Goal: Task Accomplishment & Management: Use online tool/utility

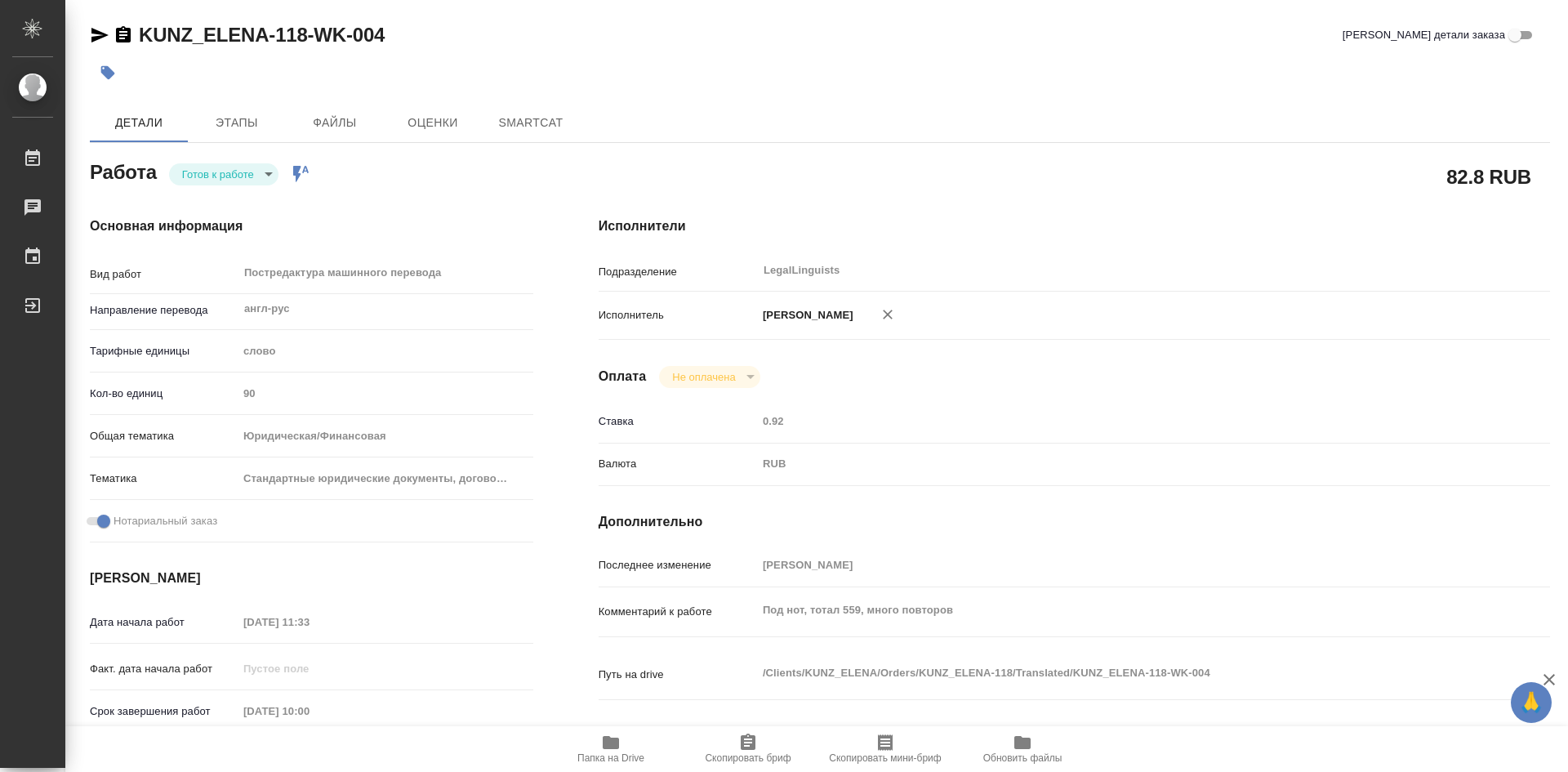
type textarea "x"
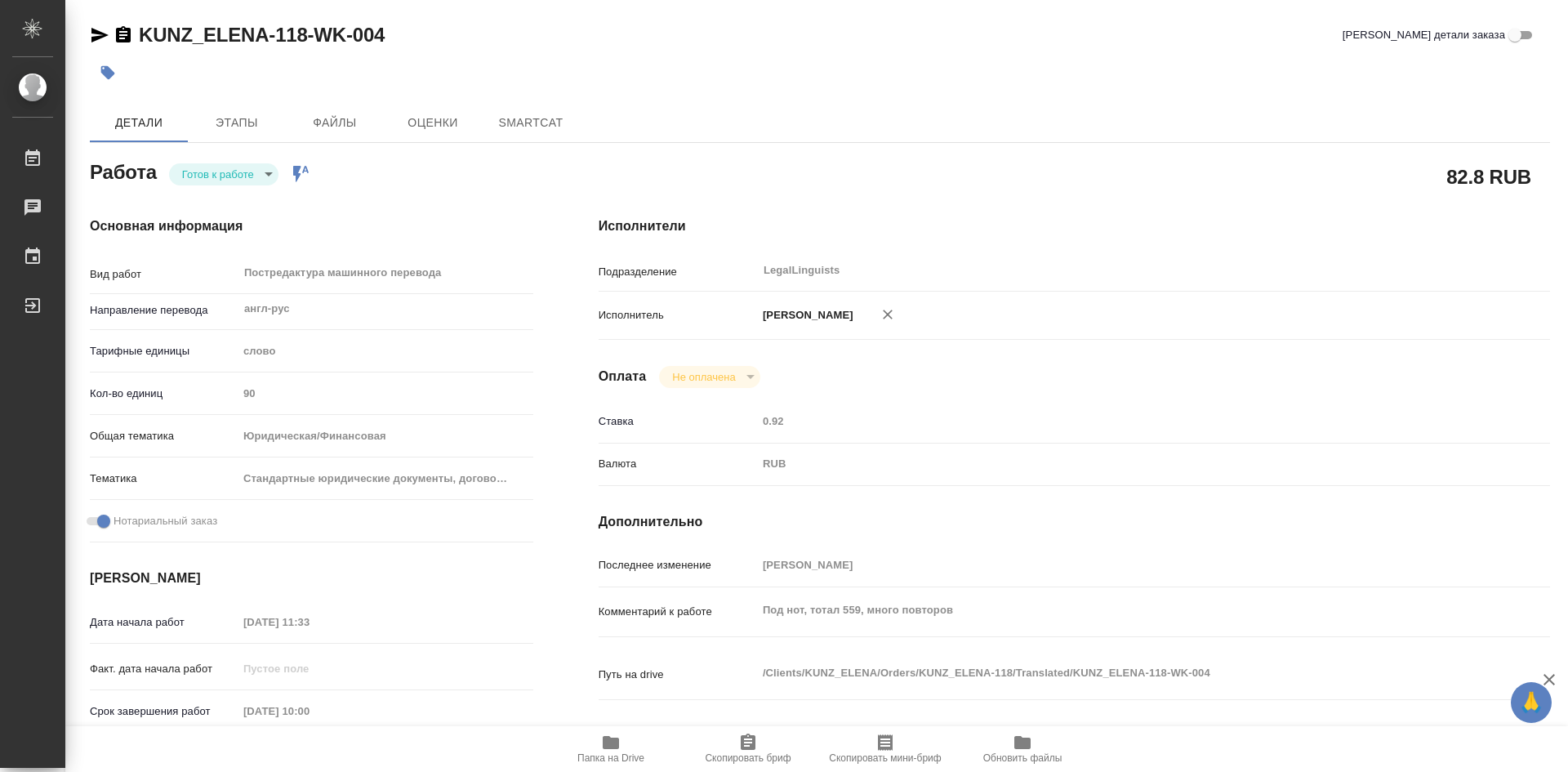
type textarea "x"
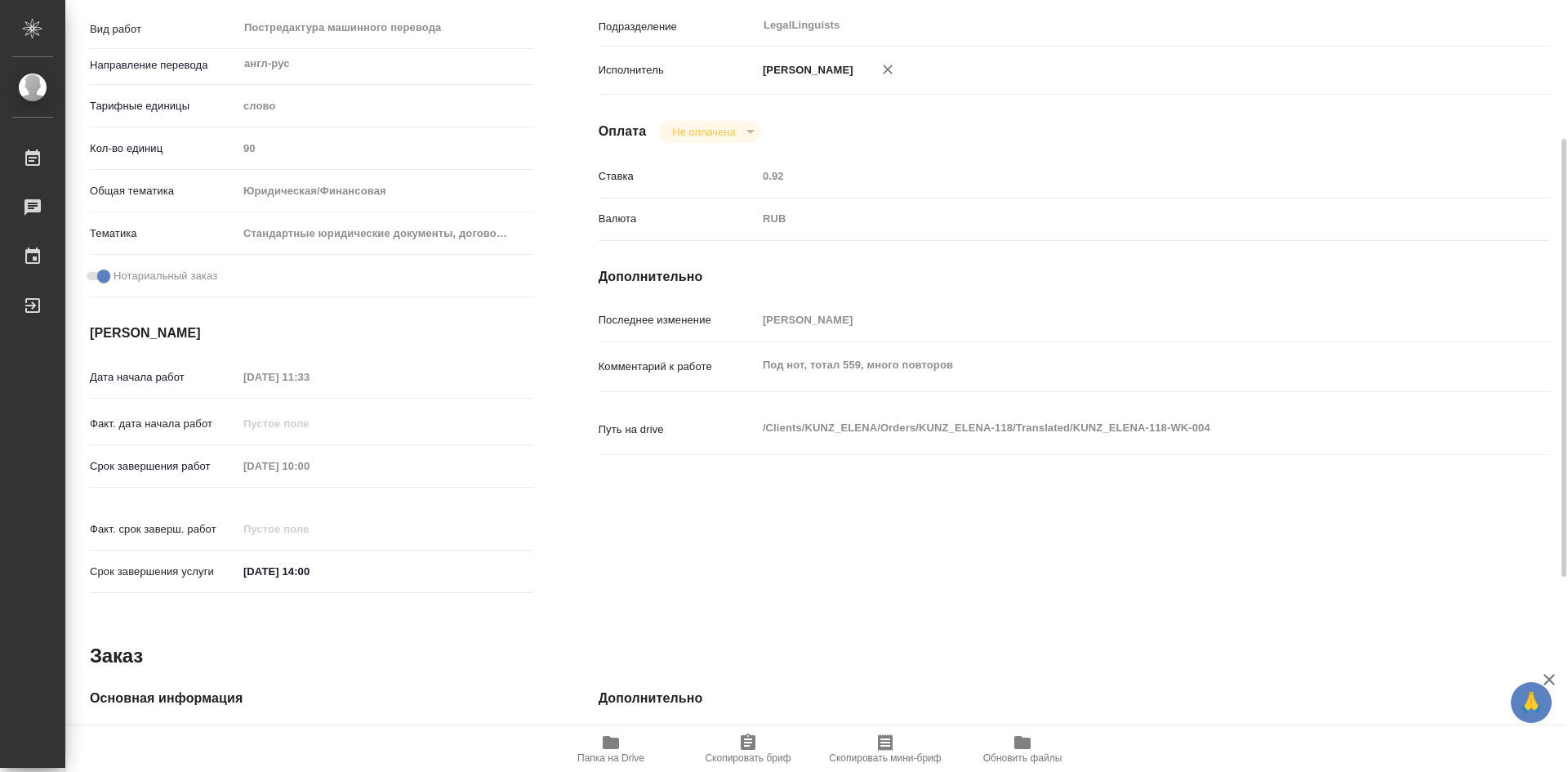
type textarea "x"
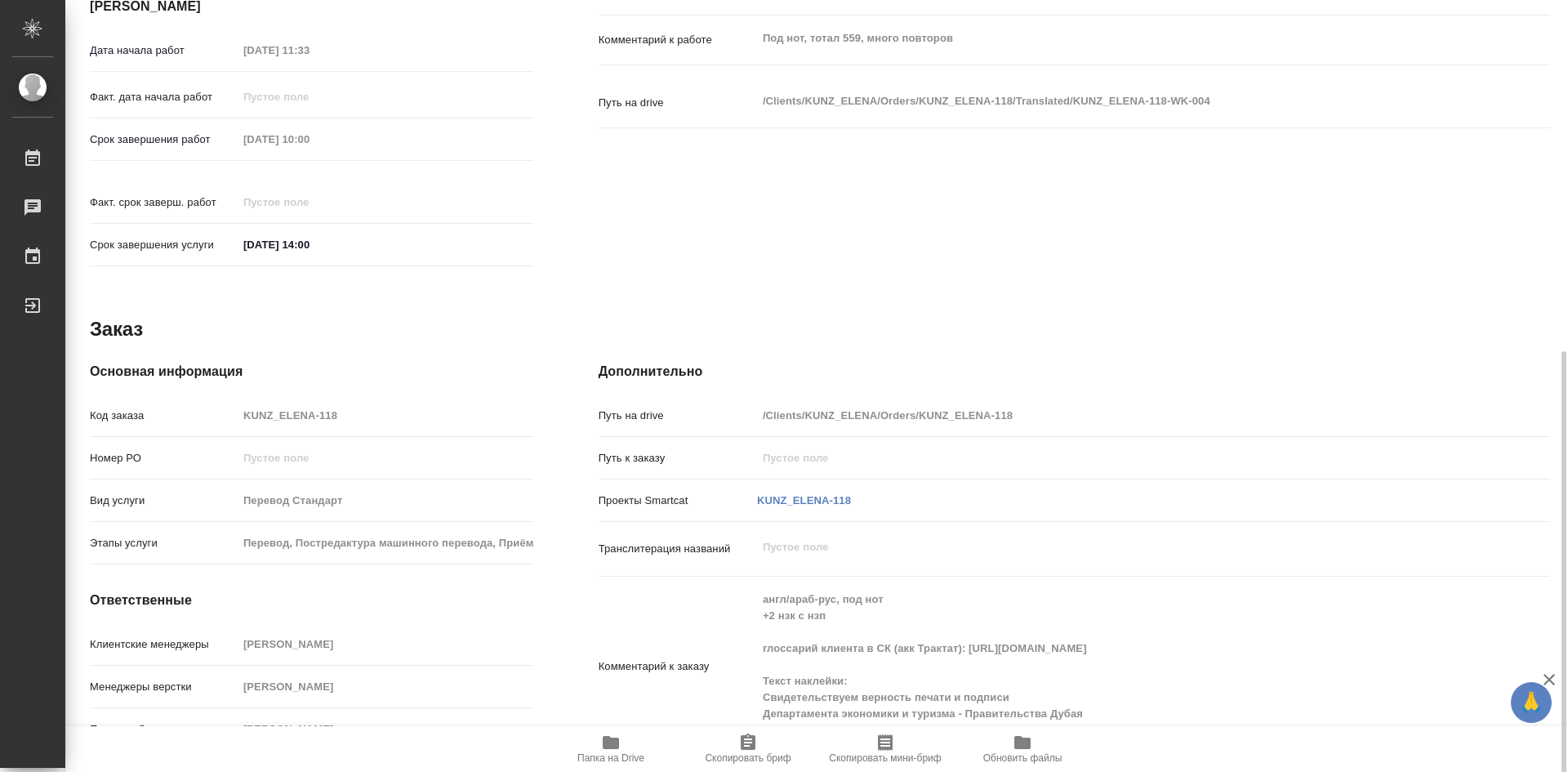
scroll to position [588, 0]
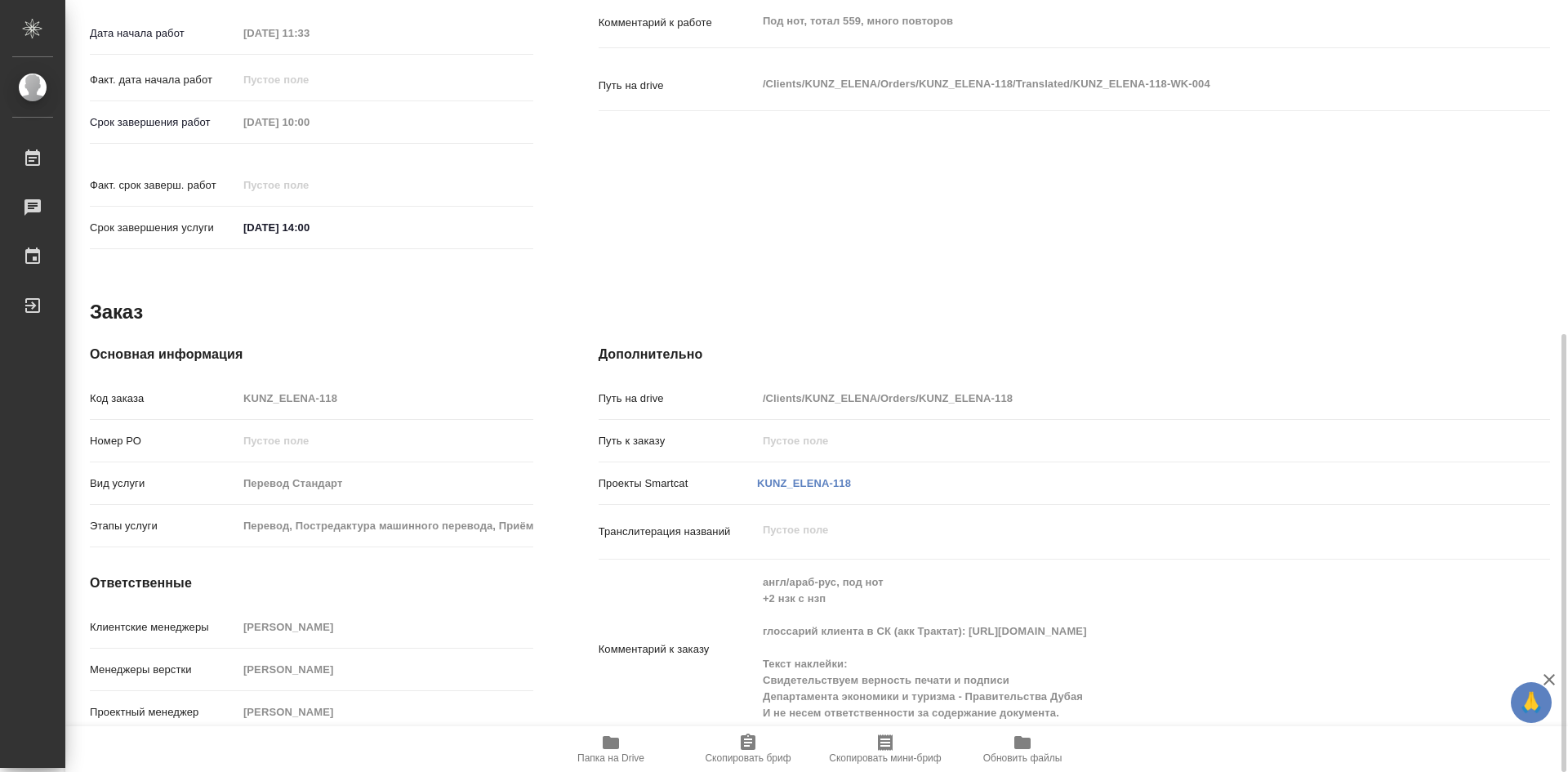
type textarea "x"
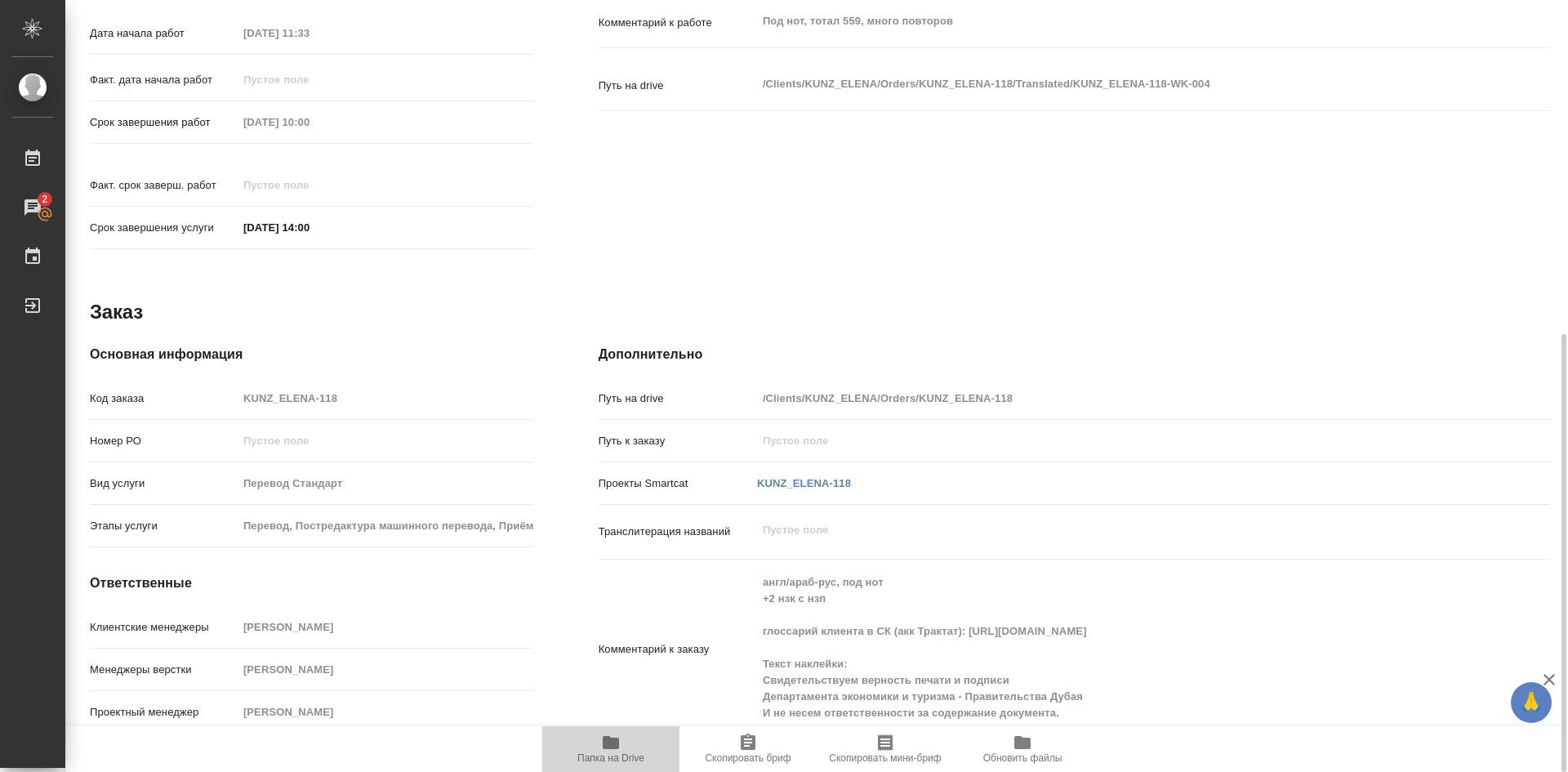
click at [613, 749] on icon "button" at bounding box center [610, 742] width 20 height 20
click at [613, 748] on icon "button" at bounding box center [610, 742] width 16 height 13
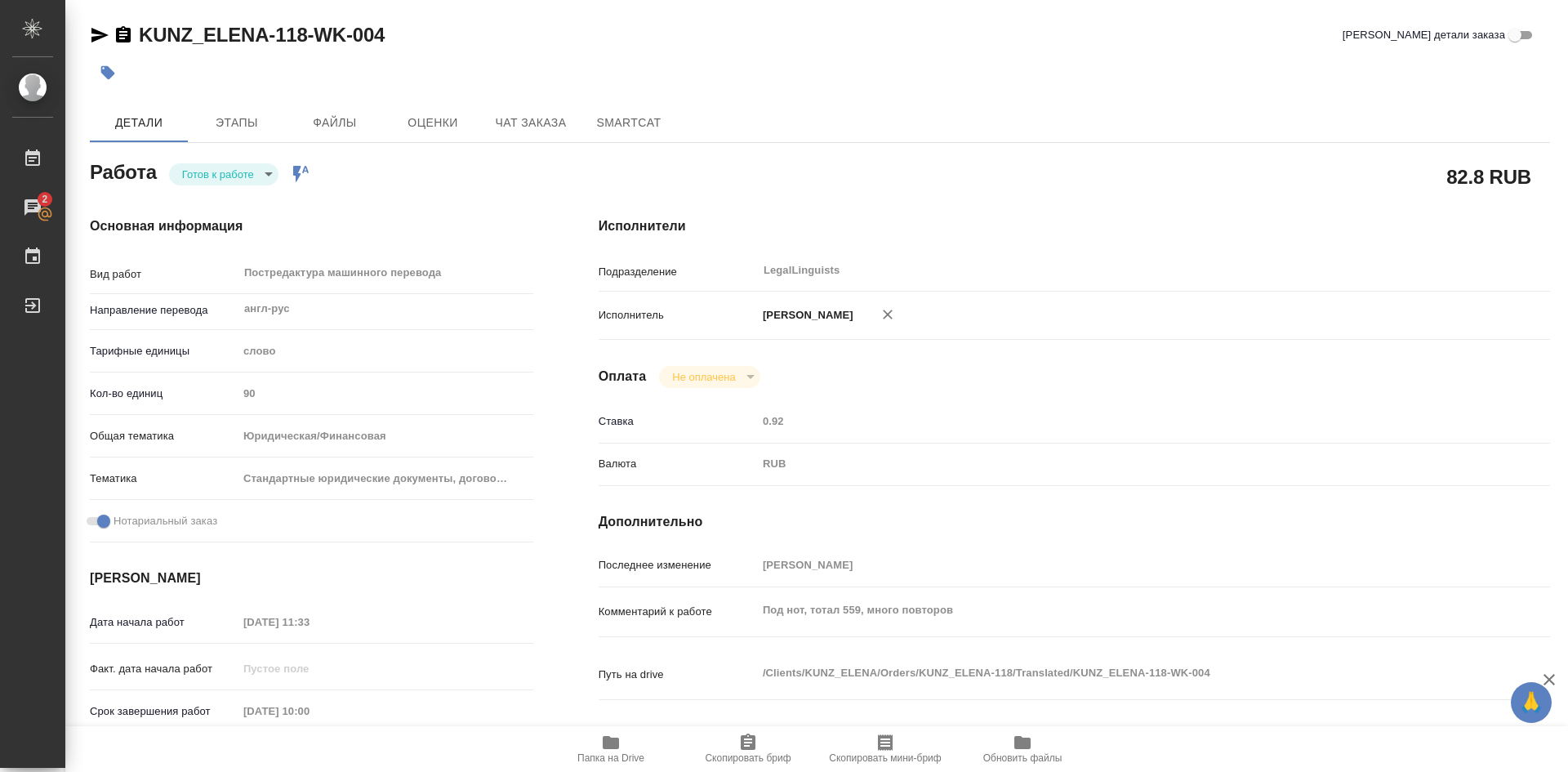
scroll to position [588, 0]
type textarea "x"
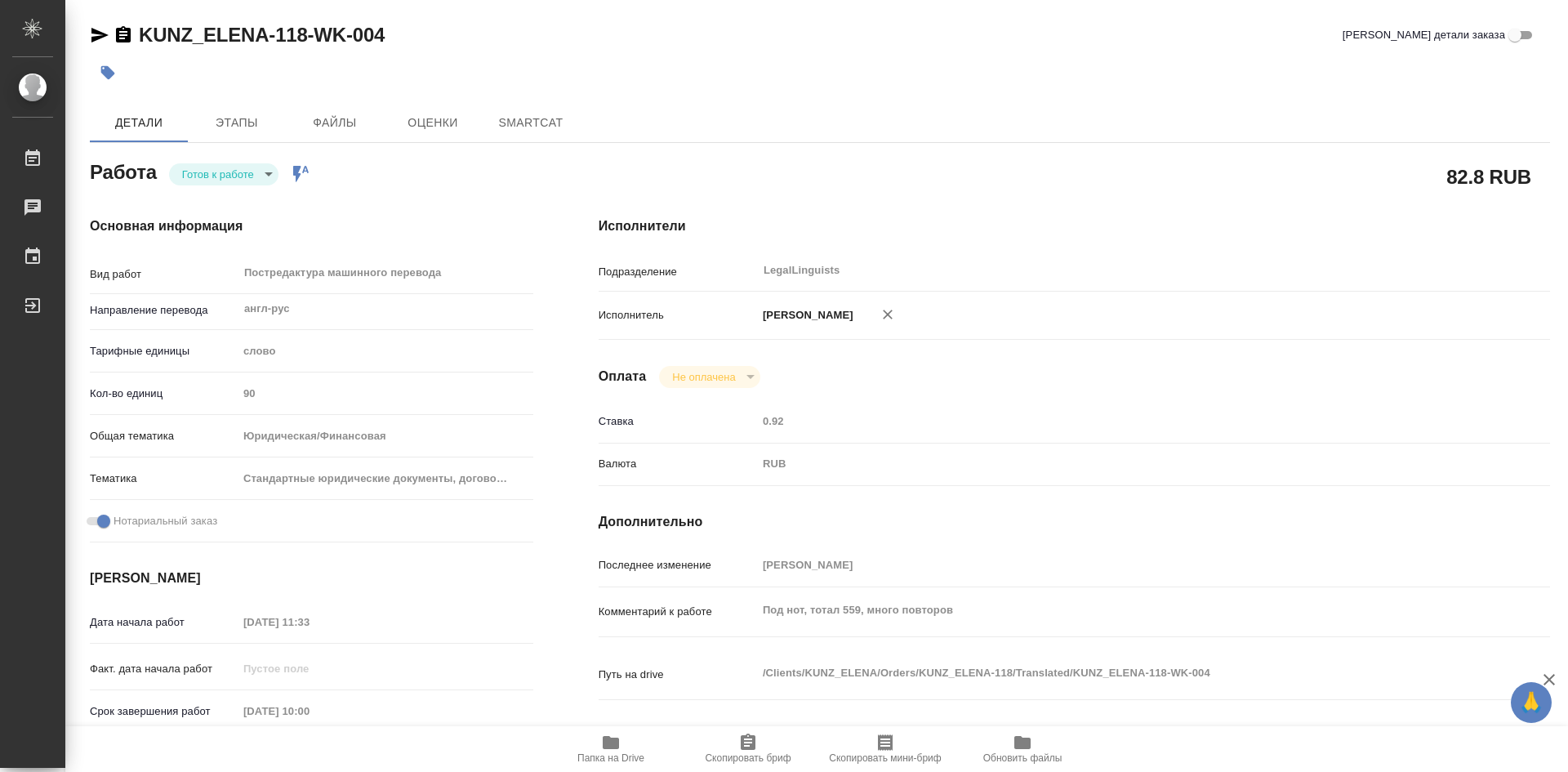
type textarea "x"
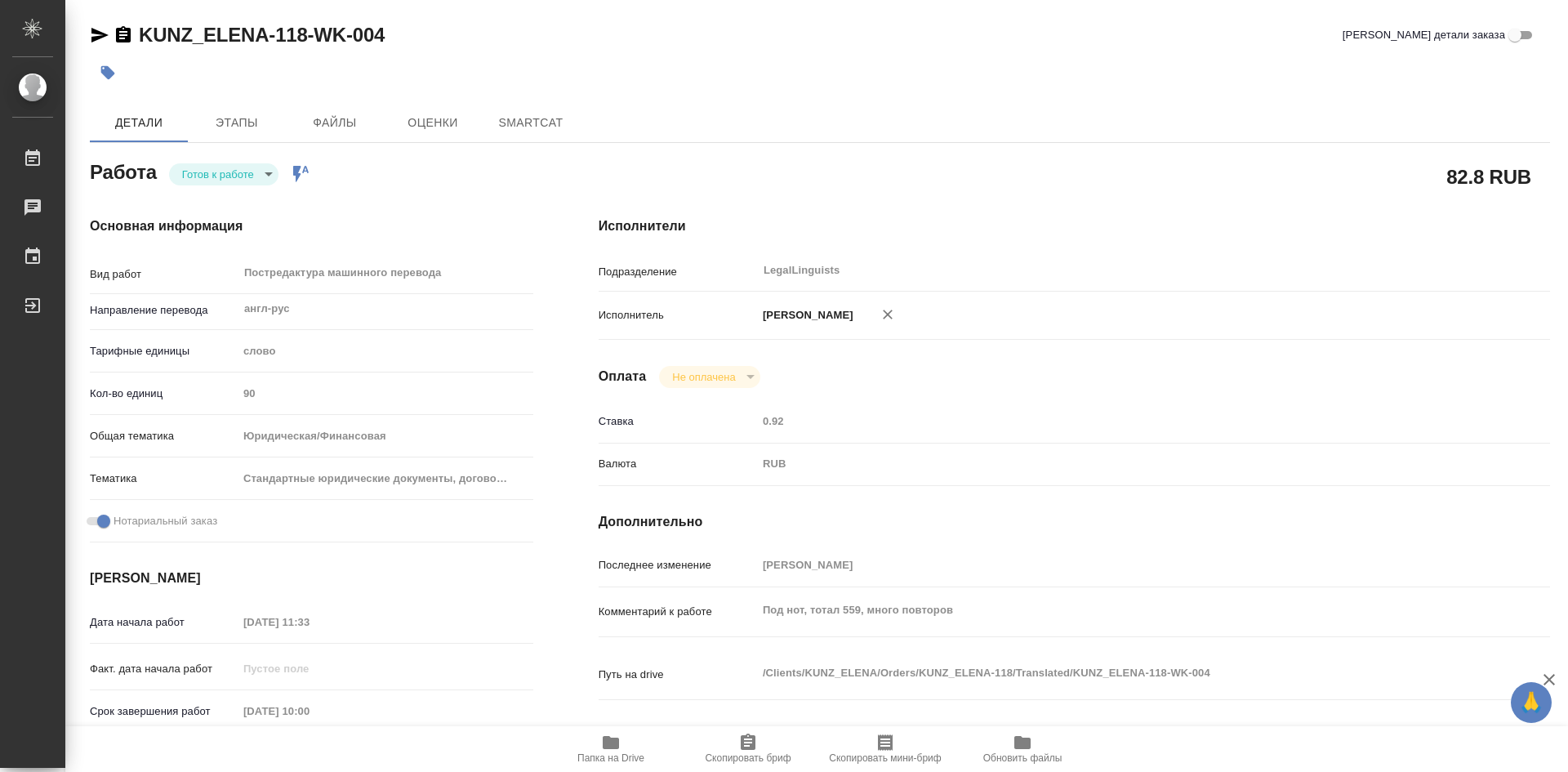
type textarea "x"
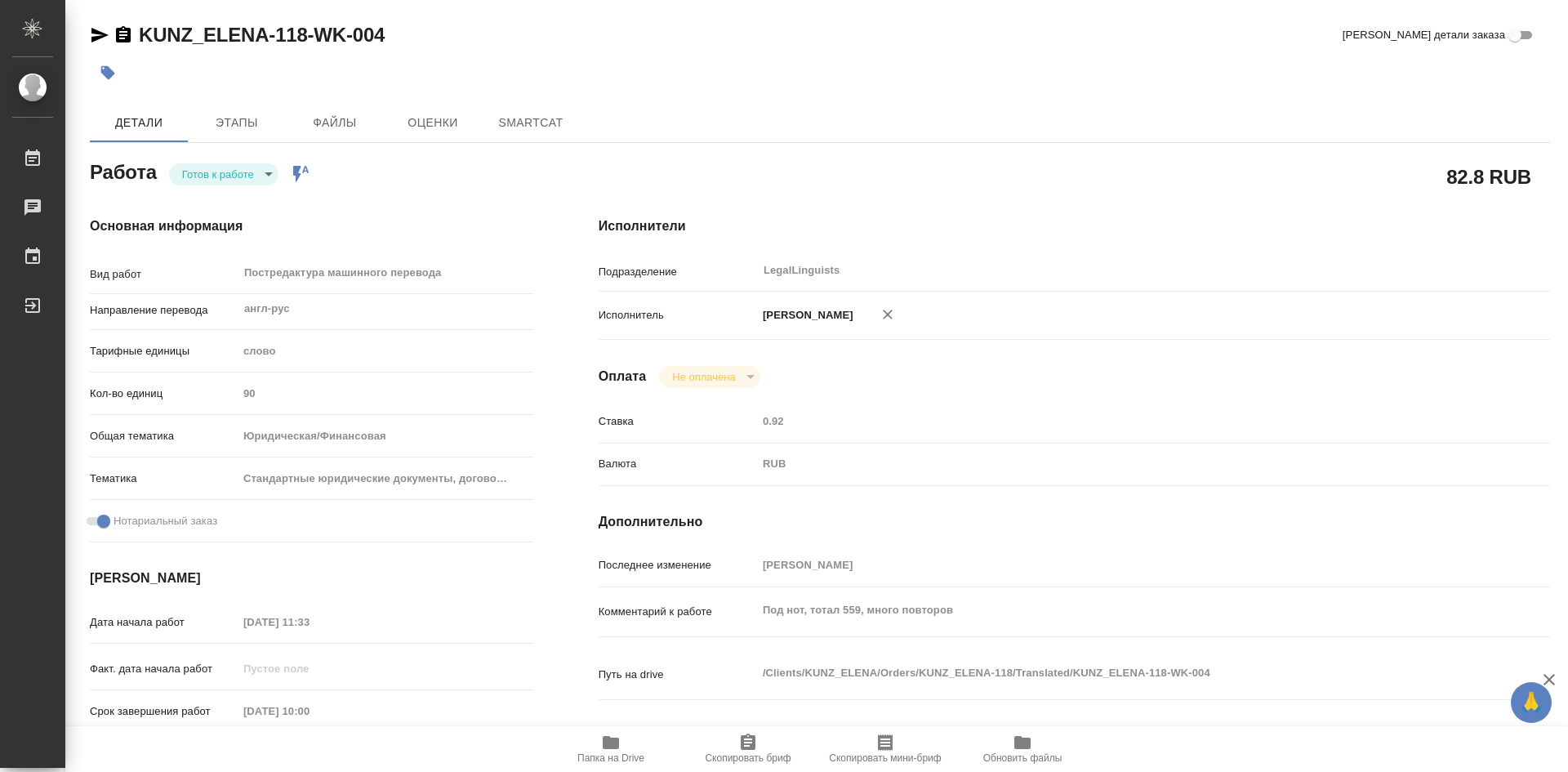
type textarea "x"
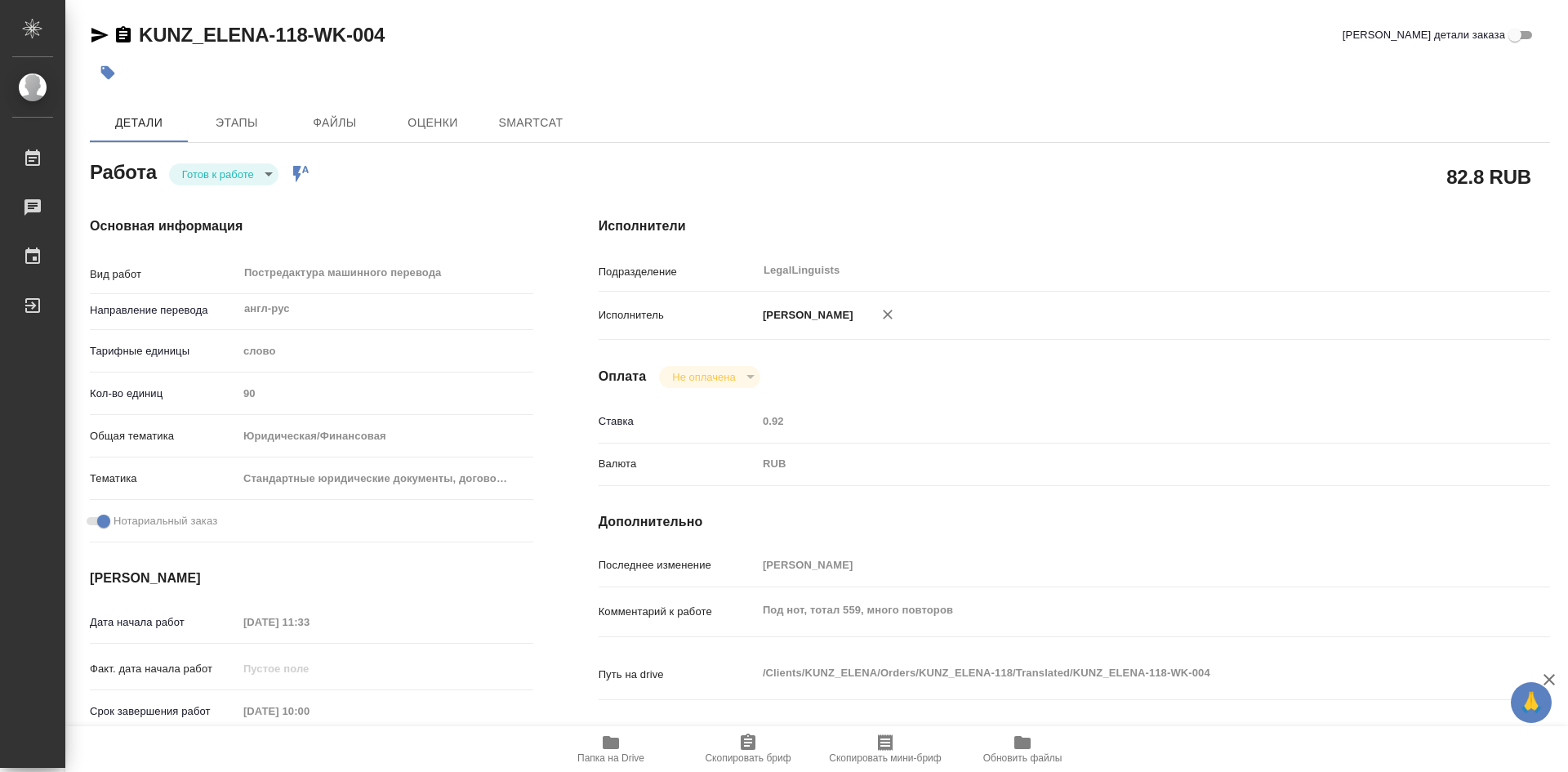
type textarea "x"
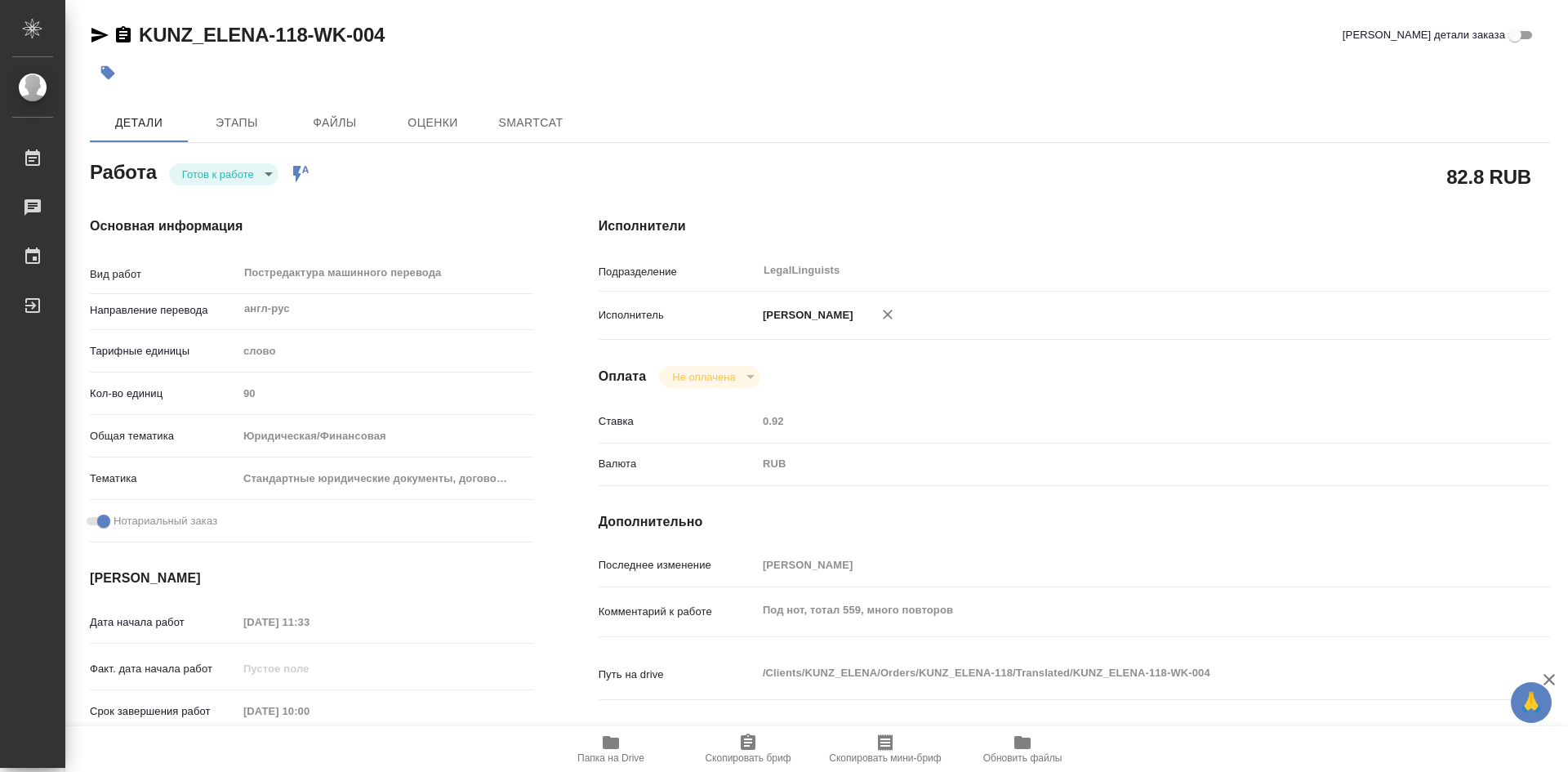
type textarea "x"
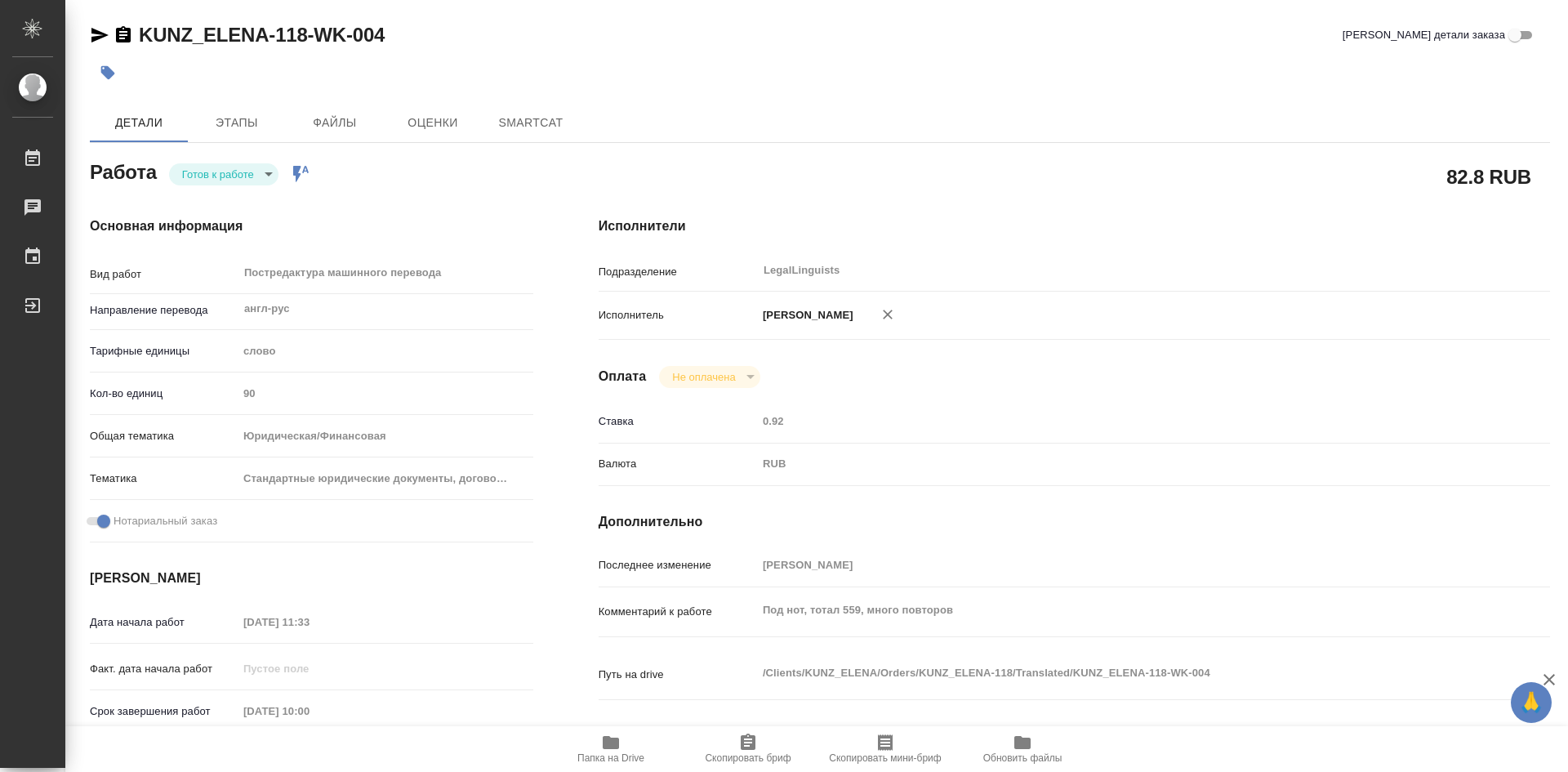
type textarea "x"
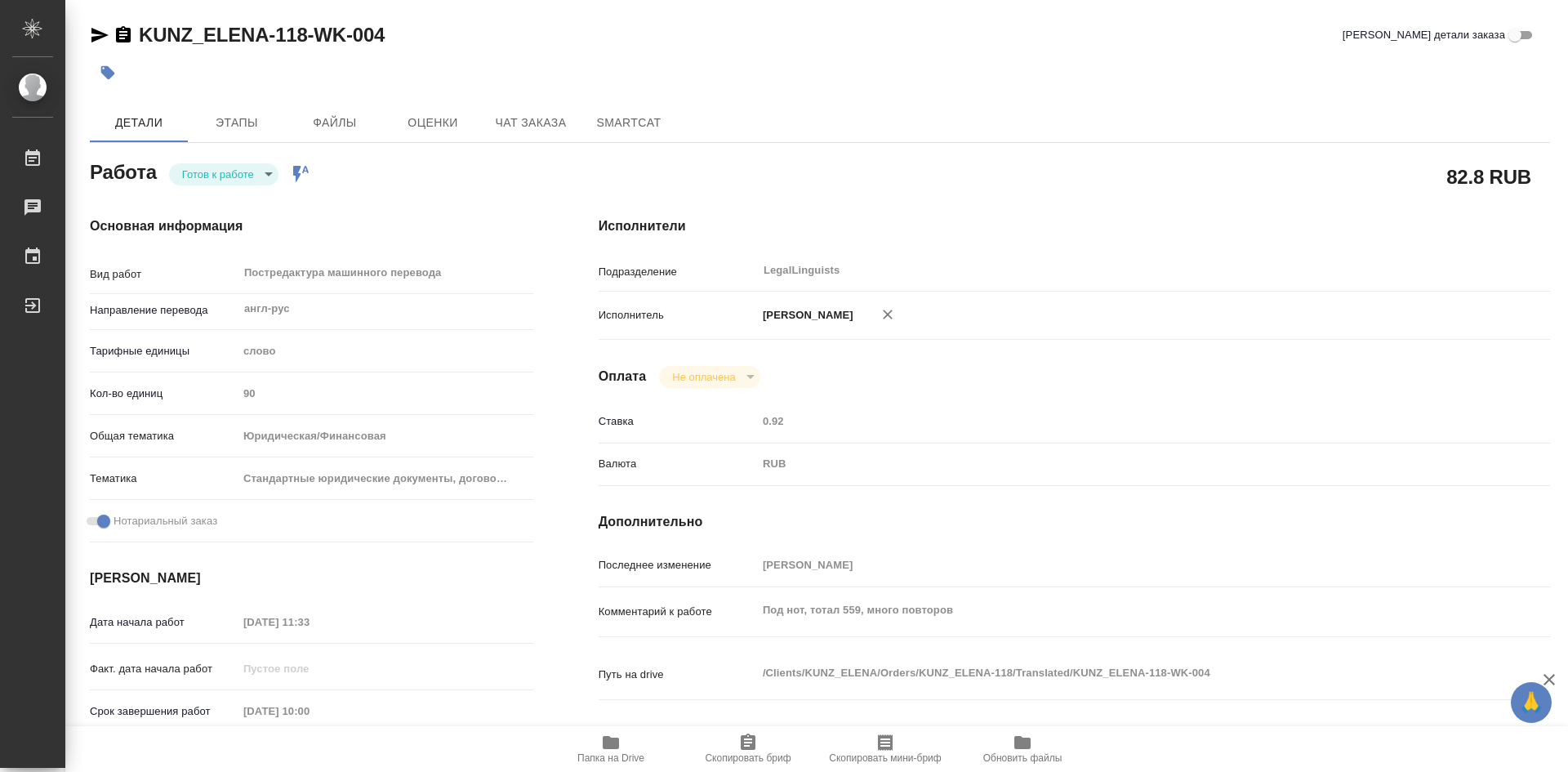
type textarea "x"
click at [267, 175] on body "🙏 .cls-1 fill:#fff; AWATERA Soldatenkova Tatyana Работы Чаты График Выйти KUNZ_…" at bounding box center [784, 386] width 1568 height 772
type textarea "x"
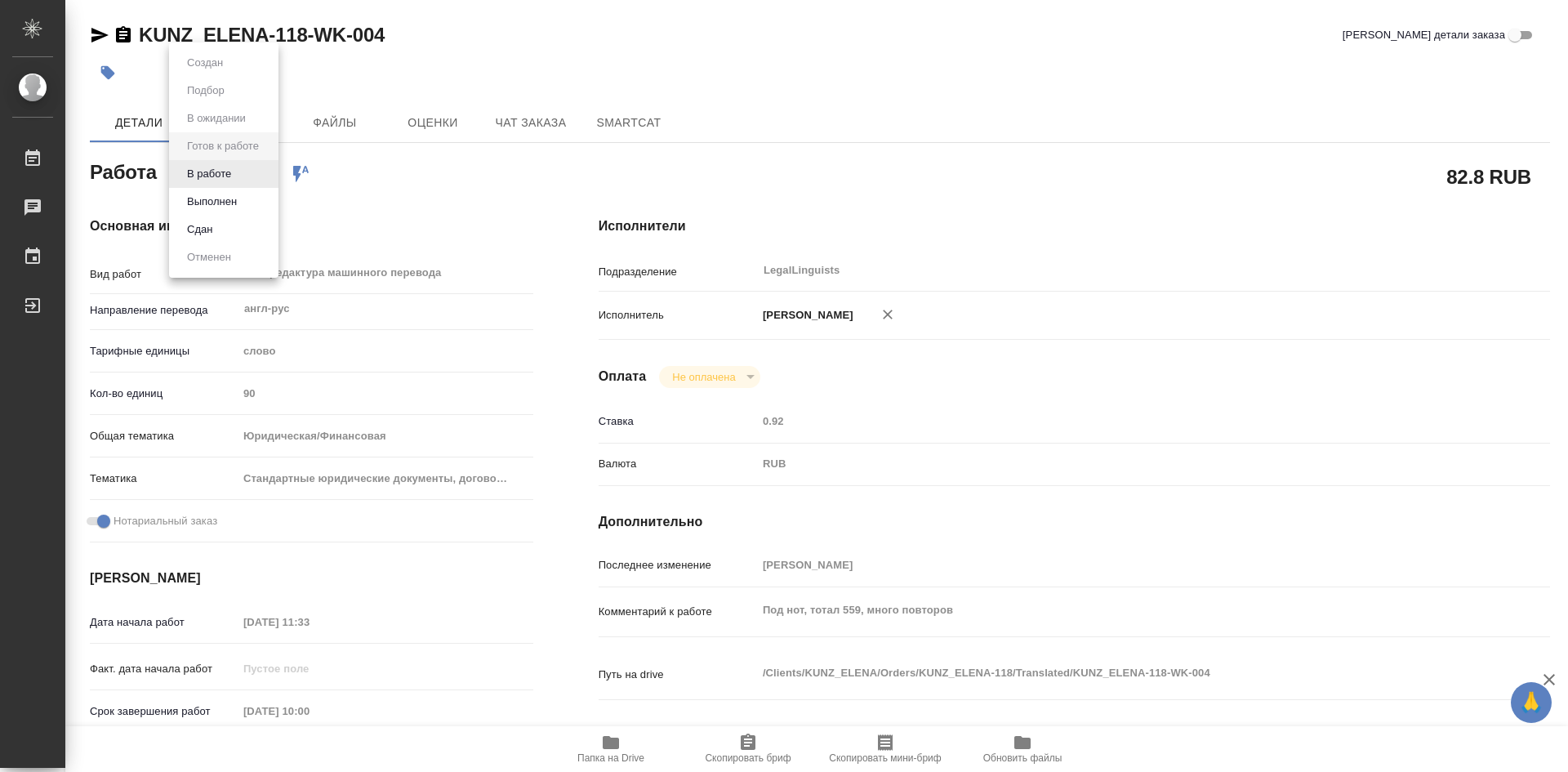
type textarea "x"
click at [251, 178] on li "В работе" at bounding box center [224, 173] width 109 height 27
type textarea "x"
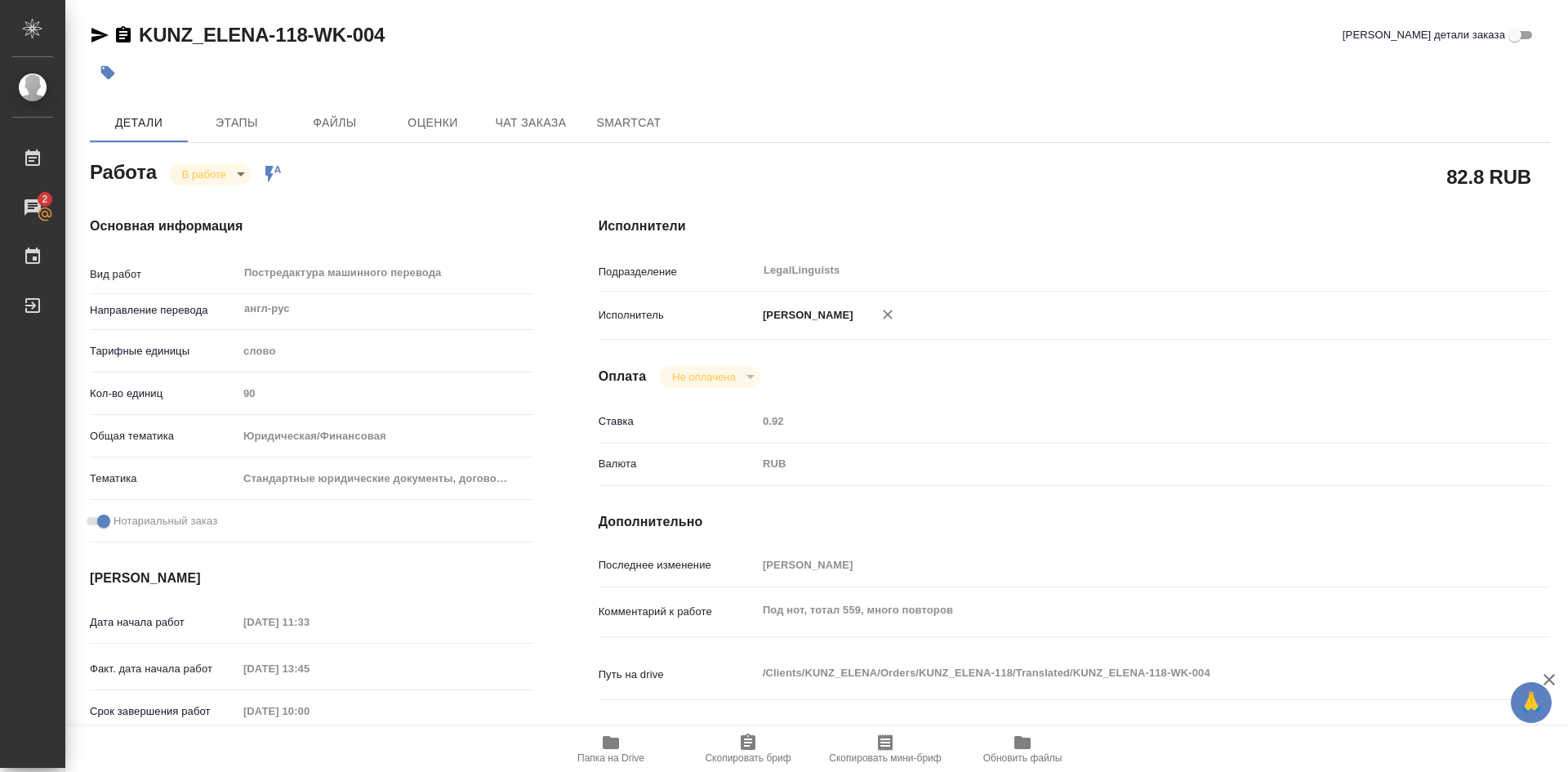
type textarea "x"
click at [242, 175] on body "🙏 .cls-1 fill:#fff; AWATERA Soldatenkova Tatyana Работы 2 Чаты График Выйти KUN…" at bounding box center [784, 386] width 1568 height 772
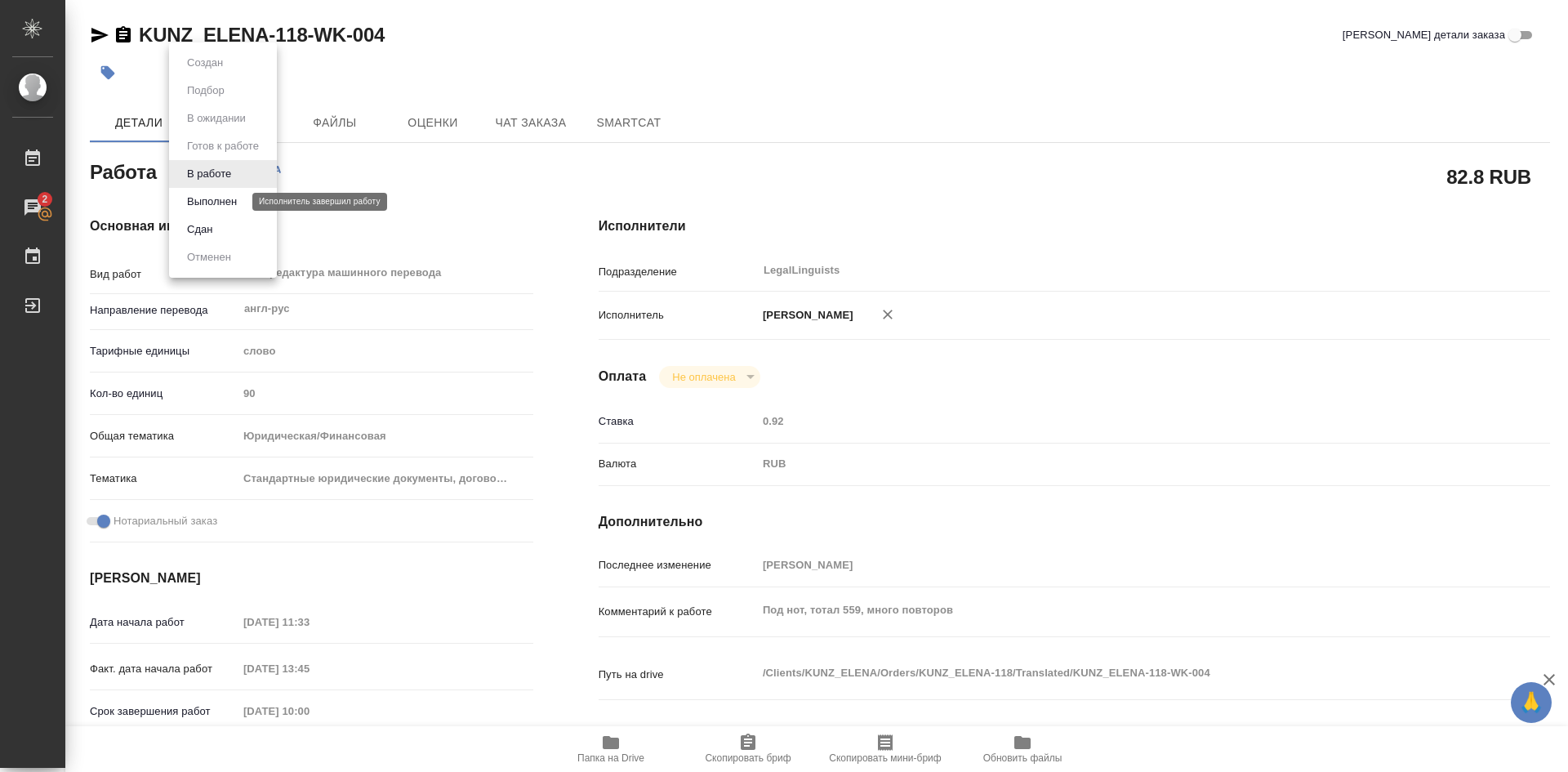
click at [215, 203] on button "Выполнен" at bounding box center [211, 201] width 59 height 18
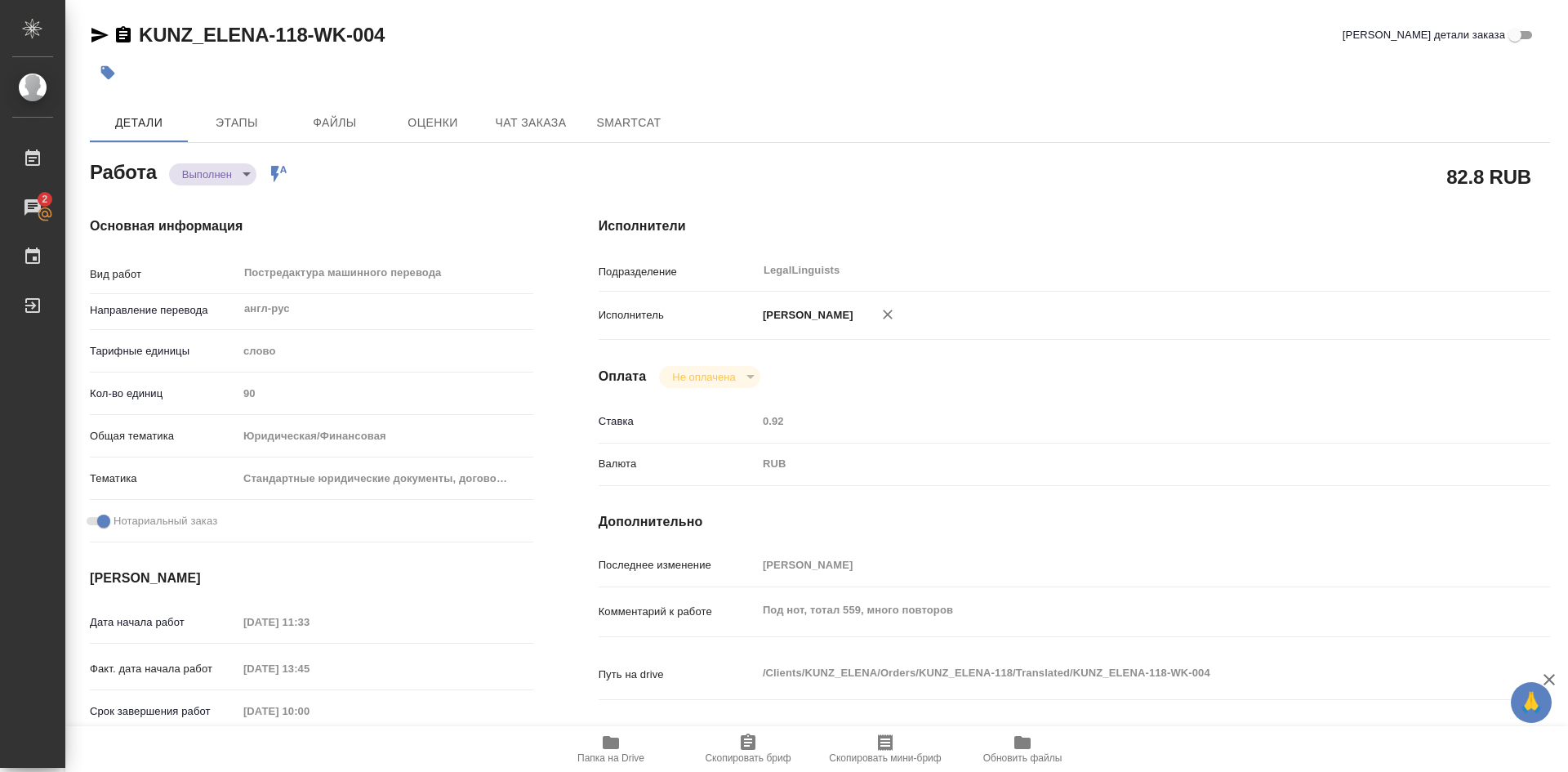
type textarea "x"
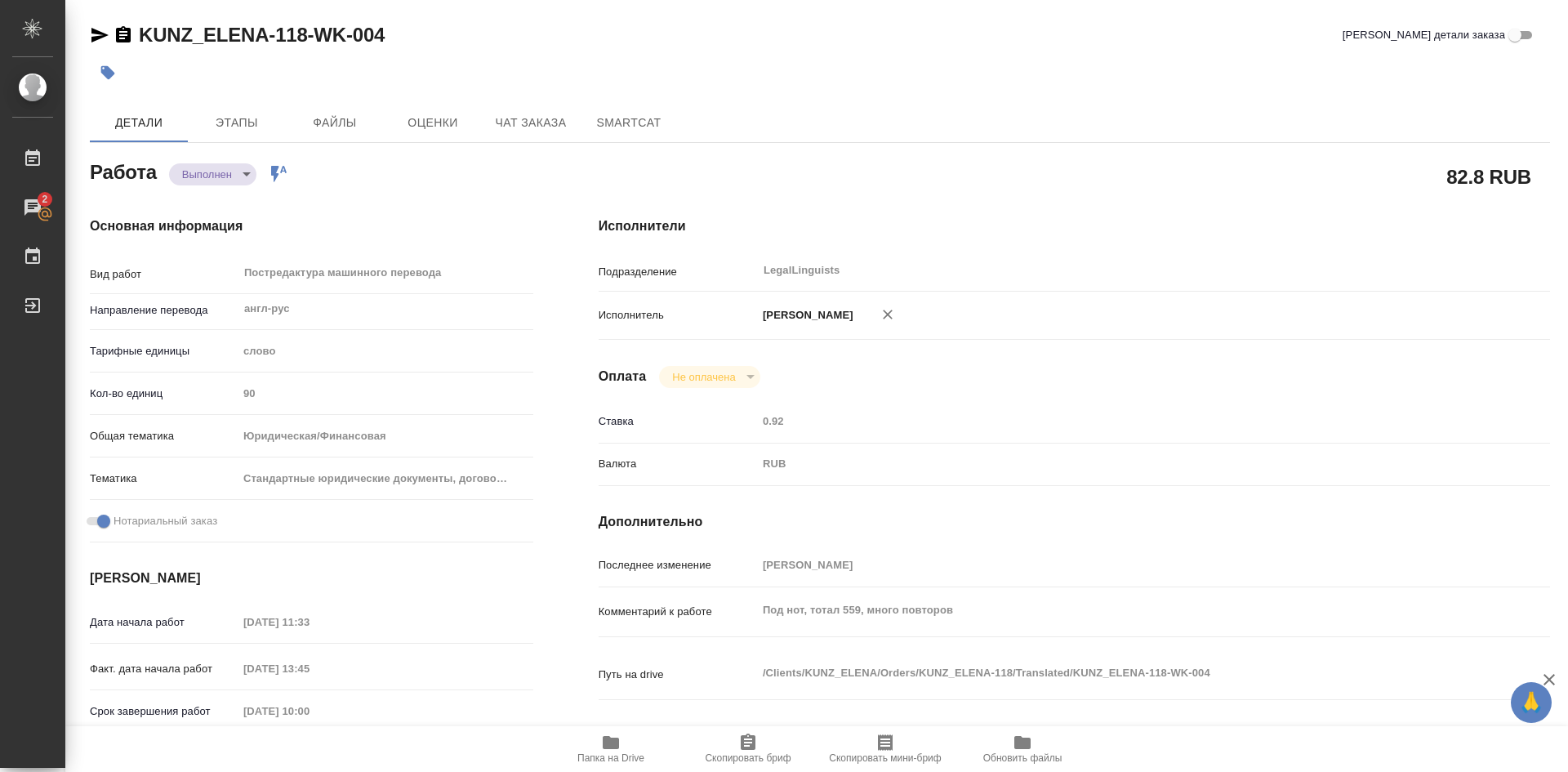
type textarea "x"
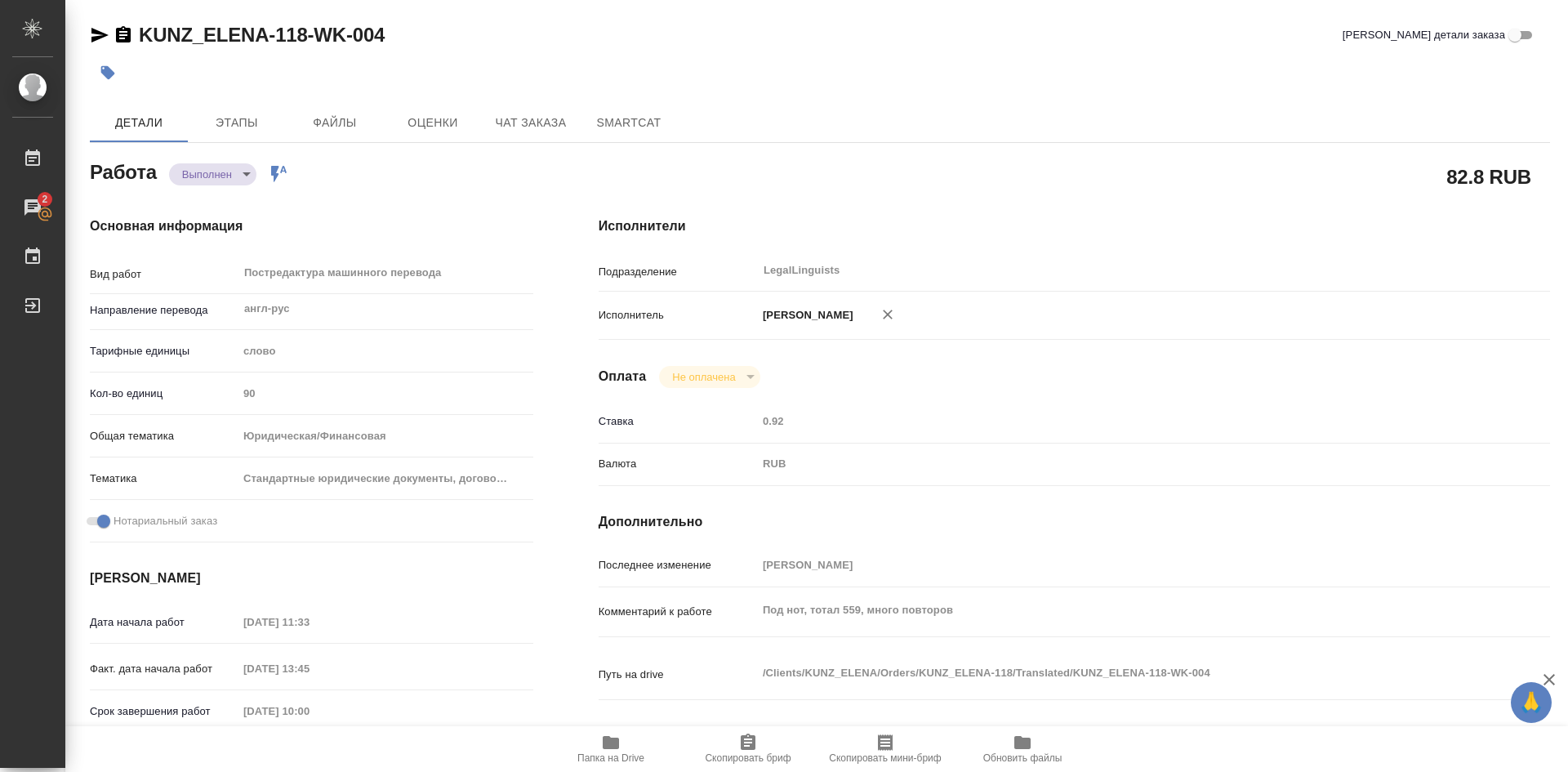
type textarea "x"
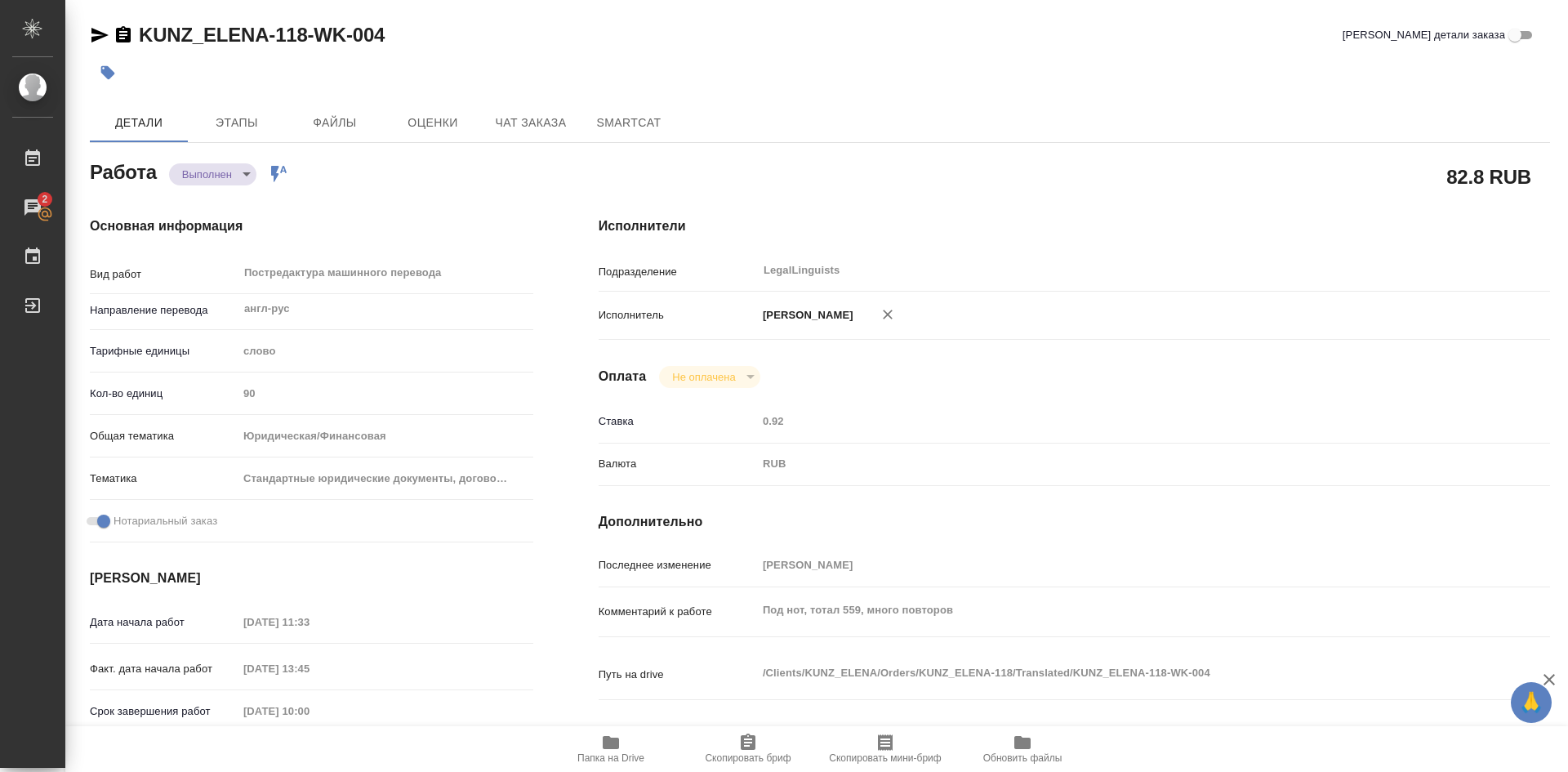
click at [602, 739] on icon "button" at bounding box center [610, 742] width 20 height 20
